Goal: Task Accomplishment & Management: Use online tool/utility

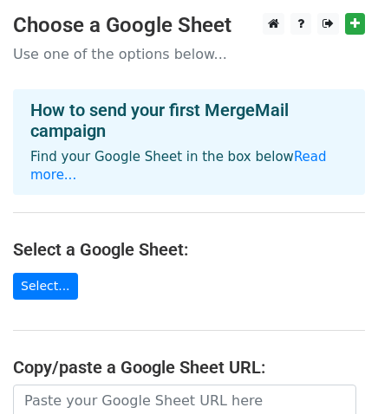
click at [108, 55] on p "Use one of the options below..." at bounding box center [189, 54] width 352 height 18
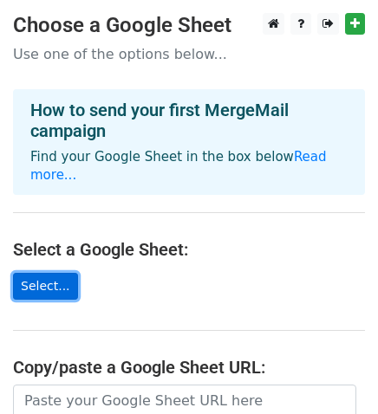
click at [51, 273] on link "Select..." at bounding box center [45, 286] width 65 height 27
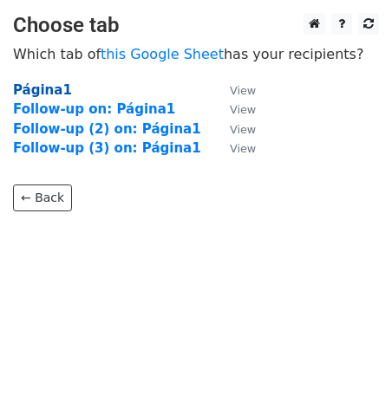
click at [35, 93] on strong "Página1" at bounding box center [42, 90] width 59 height 16
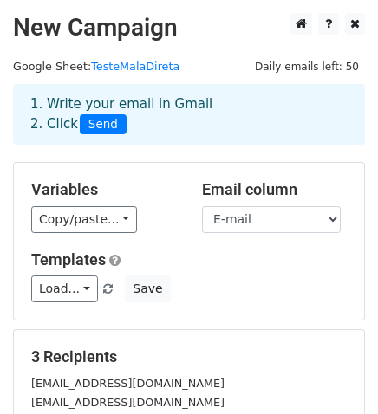
click at [183, 107] on div "1. Write your email in Gmail 2. Click Send" at bounding box center [188, 114] width 343 height 40
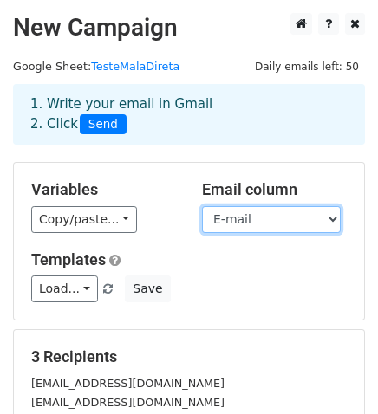
click at [229, 222] on select "Nome E-mail Empresa Cargo Merge status" at bounding box center [271, 219] width 139 height 27
click at [202, 206] on select "Nome E-mail Empresa Cargo Merge status" at bounding box center [271, 219] width 139 height 27
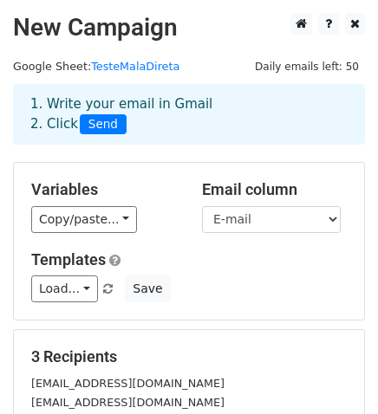
click at [154, 107] on div "1. Write your email in Gmail 2. Click Send" at bounding box center [188, 114] width 343 height 40
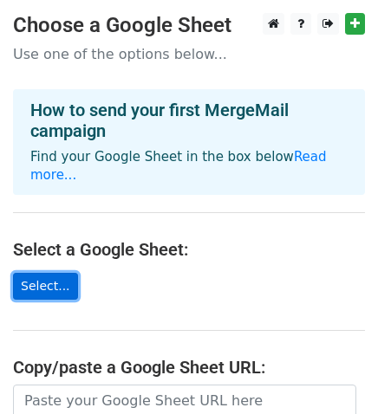
click at [47, 273] on link "Select..." at bounding box center [45, 286] width 65 height 27
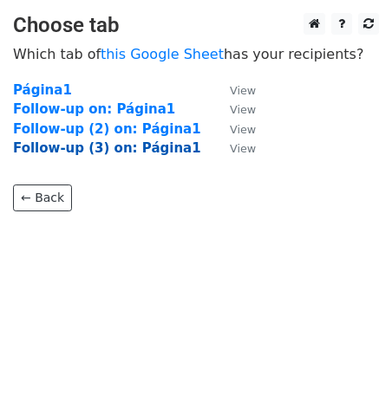
click at [88, 152] on strong "Follow-up (3) on: Página1" at bounding box center [107, 148] width 188 height 16
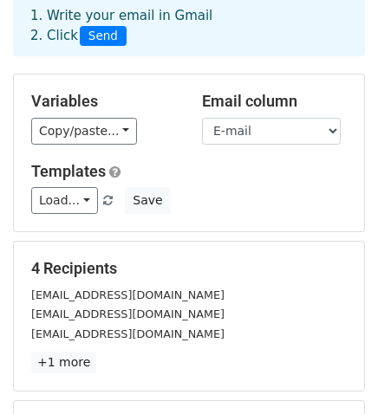
scroll to position [96, 0]
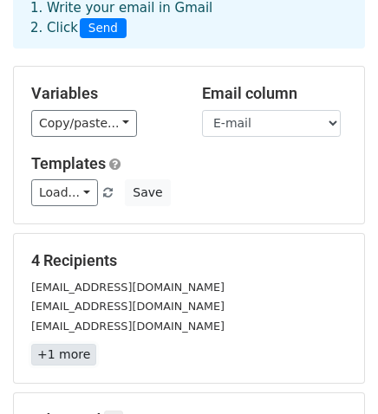
click at [82, 351] on link "+1 more" at bounding box center [63, 355] width 65 height 22
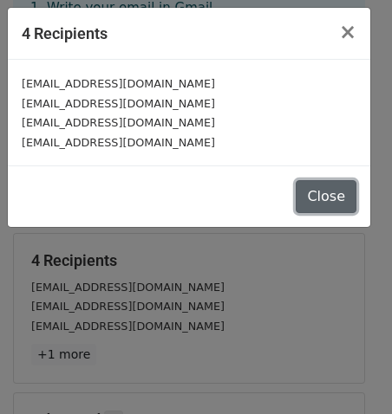
click at [322, 200] on button "Close" at bounding box center [326, 196] width 61 height 33
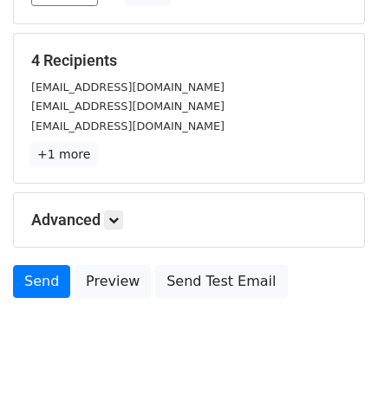
scroll to position [323, 0]
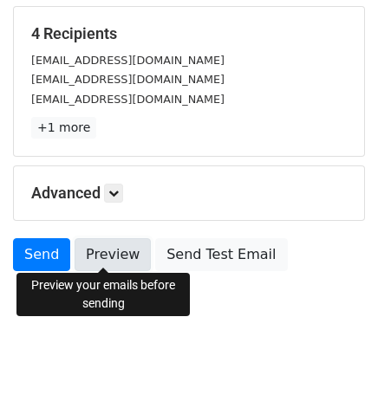
click at [132, 255] on link "Preview" at bounding box center [113, 254] width 76 height 33
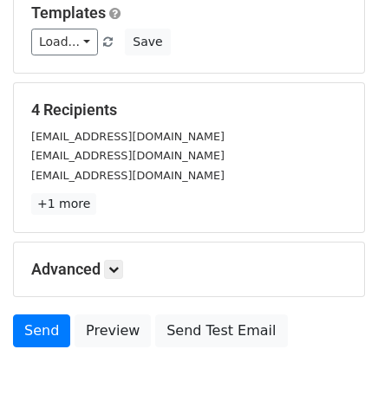
scroll to position [227, 0]
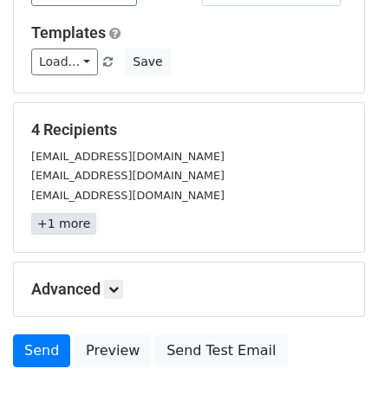
click at [72, 224] on link "+1 more" at bounding box center [63, 224] width 65 height 22
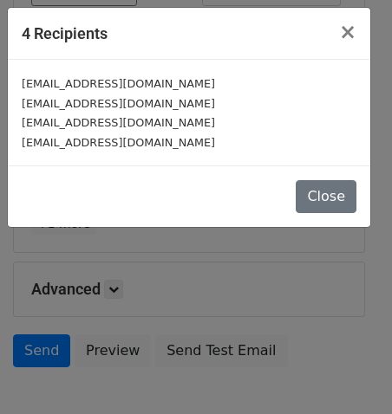
click at [199, 141] on div "[EMAIL_ADDRESS][DOMAIN_NAME]" at bounding box center [189, 143] width 335 height 20
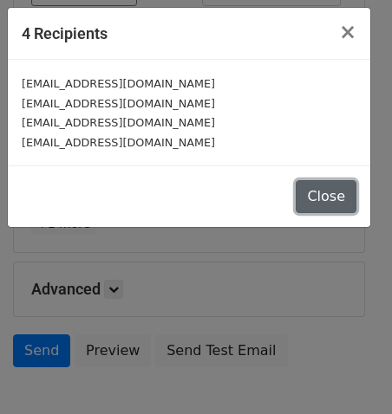
click at [334, 194] on button "Close" at bounding box center [326, 196] width 61 height 33
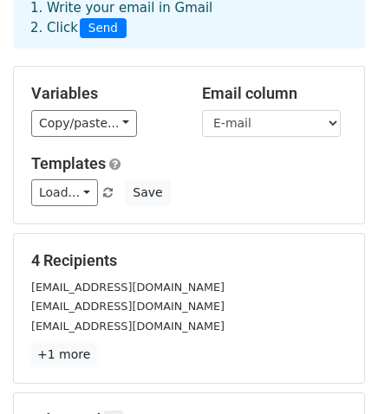
scroll to position [192, 0]
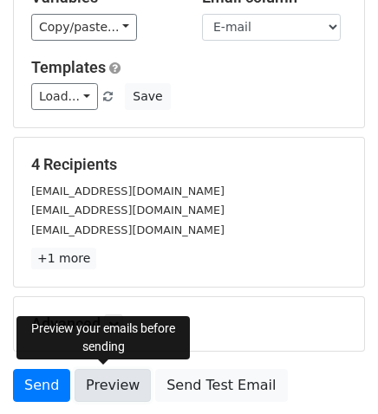
click at [117, 389] on link "Preview" at bounding box center [113, 385] width 76 height 33
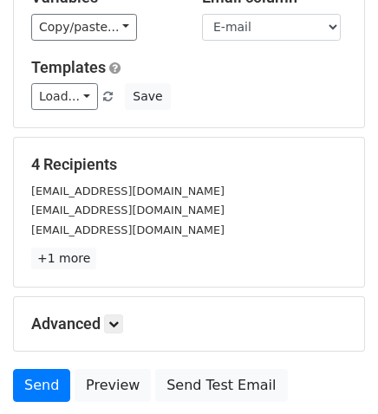
click at [285, 124] on div "Variables Copy/paste... {{Nome}} {{E-mail}} {{Empresa}} {{Cargo}} {{Merge statu…" at bounding box center [189, 49] width 350 height 157
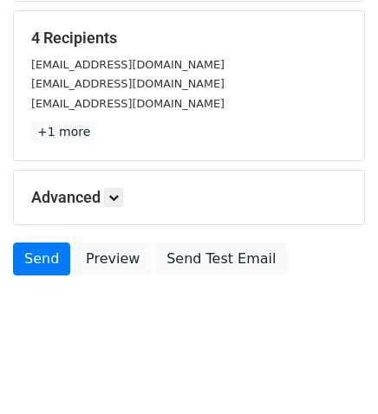
scroll to position [323, 0]
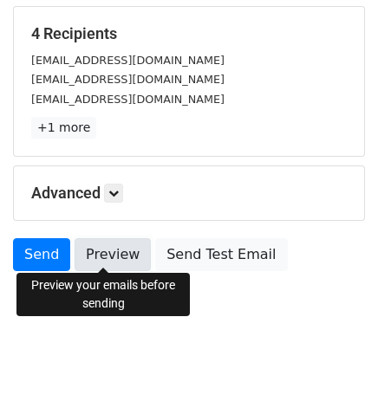
click at [105, 258] on link "Preview" at bounding box center [113, 254] width 76 height 33
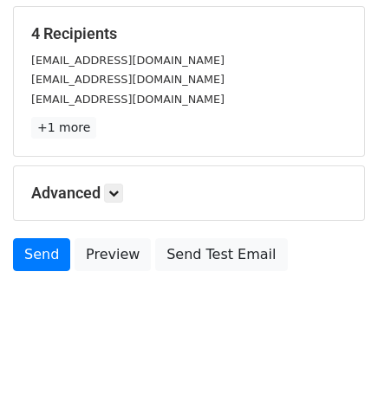
click at [262, 199] on div "Advanced Tracking Track Opens UTM Codes Track Clicks Filters Only include sprea…" at bounding box center [189, 193] width 350 height 54
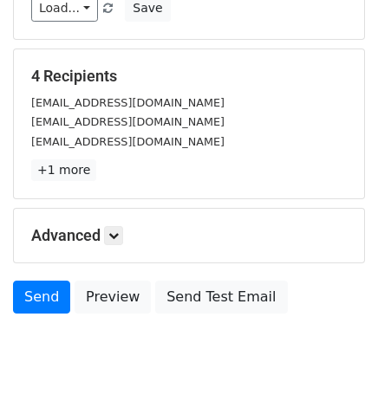
scroll to position [289, 0]
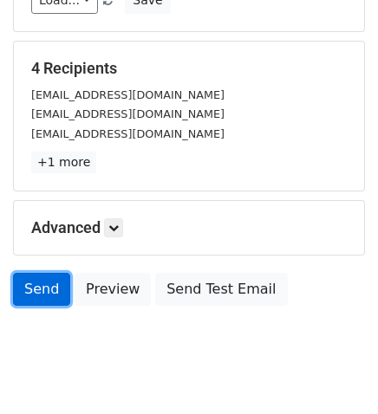
click at [41, 289] on link "Send" at bounding box center [41, 289] width 57 height 33
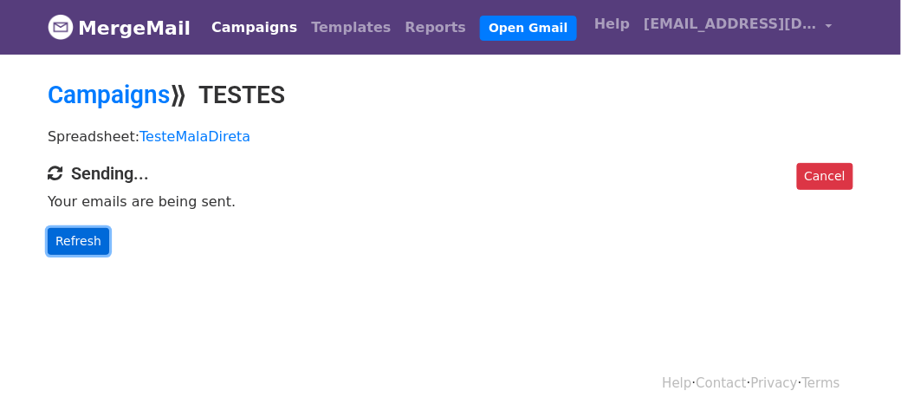
click at [92, 244] on link "Refresh" at bounding box center [79, 241] width 62 height 27
